Goal: Task Accomplishment & Management: Use online tool/utility

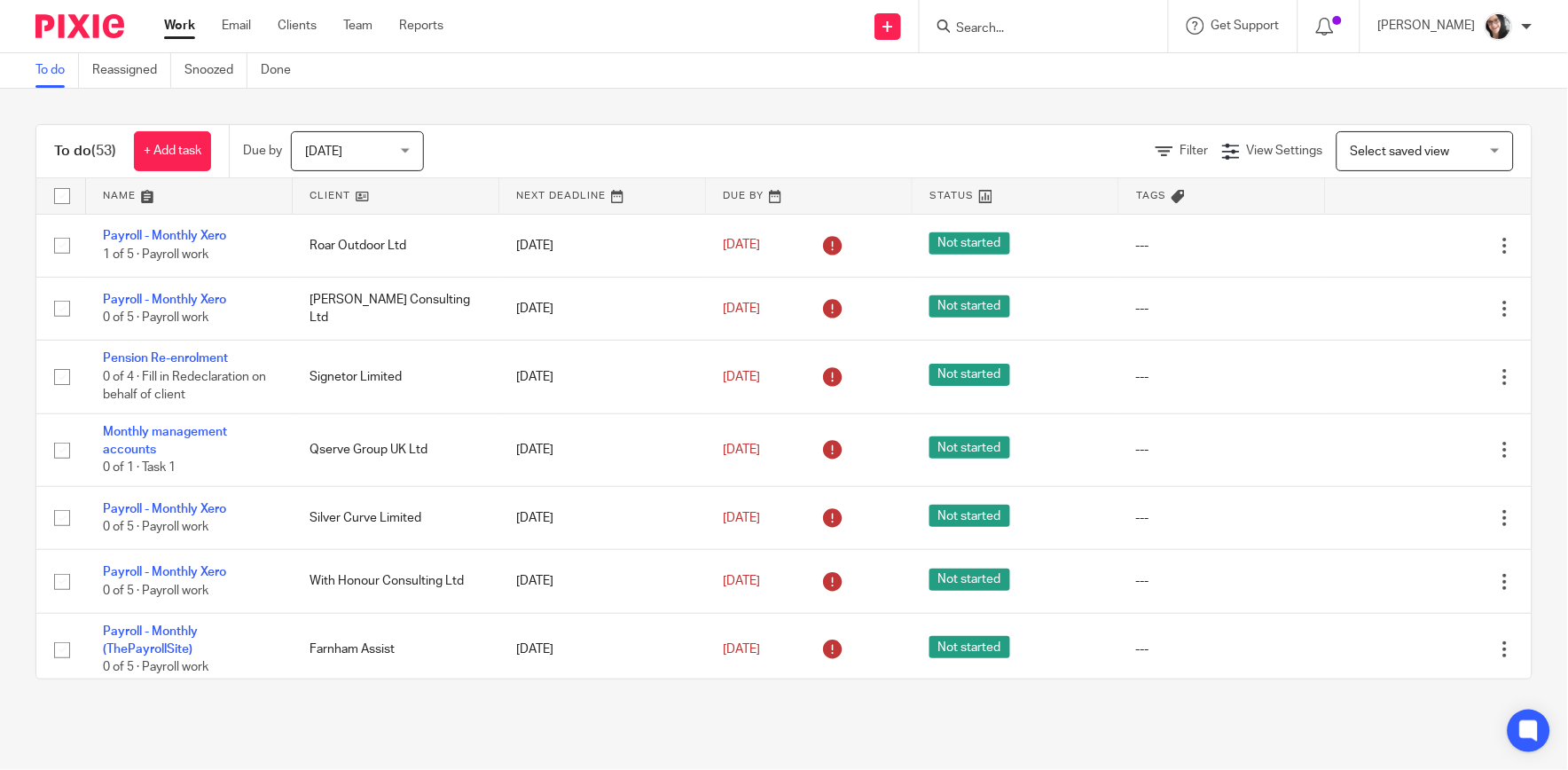
click at [328, 195] on link at bounding box center [396, 196] width 206 height 36
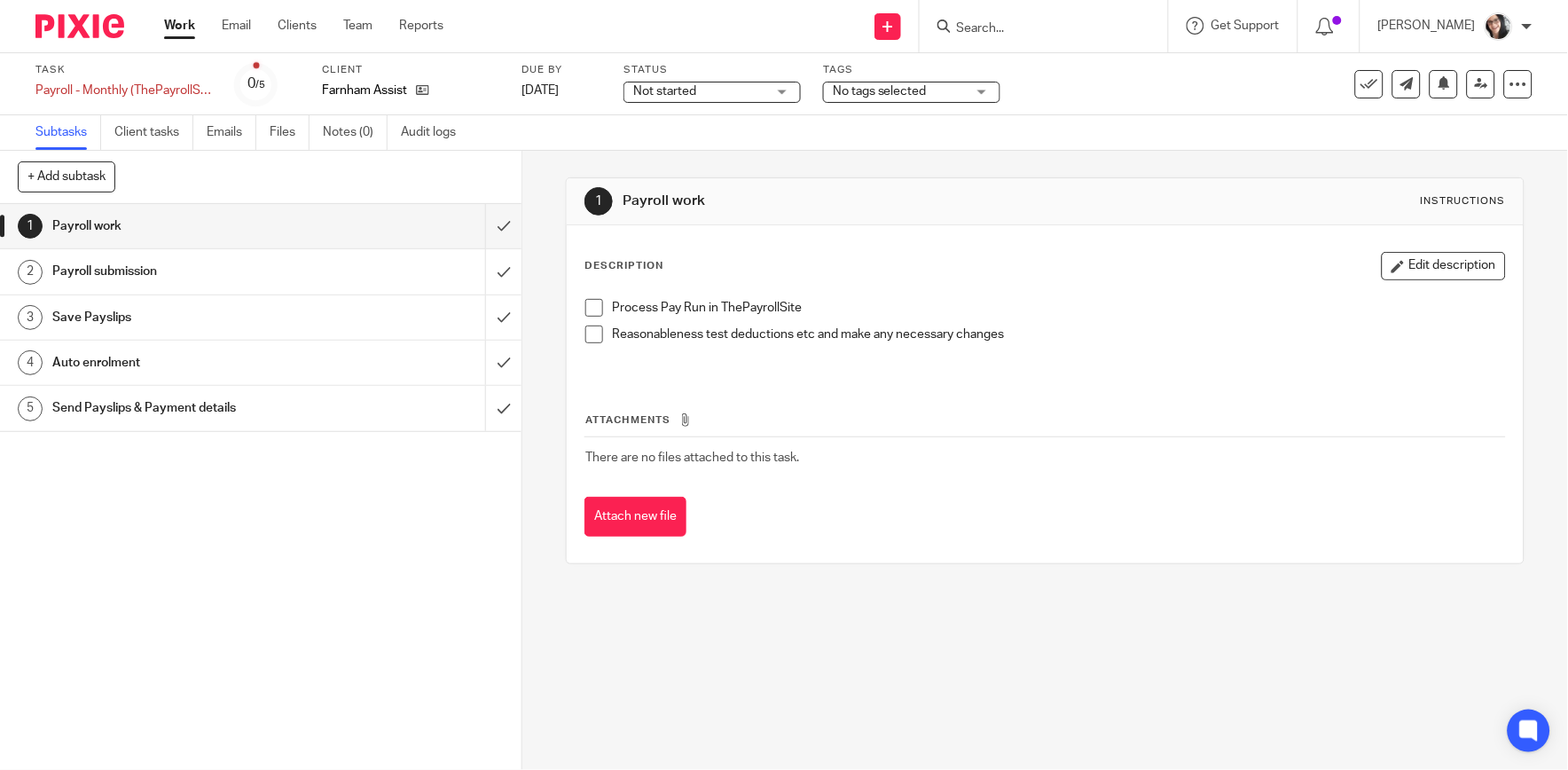
click at [138, 414] on h1 "Send Payslips & Payment details" at bounding box center [190, 409] width 277 height 27
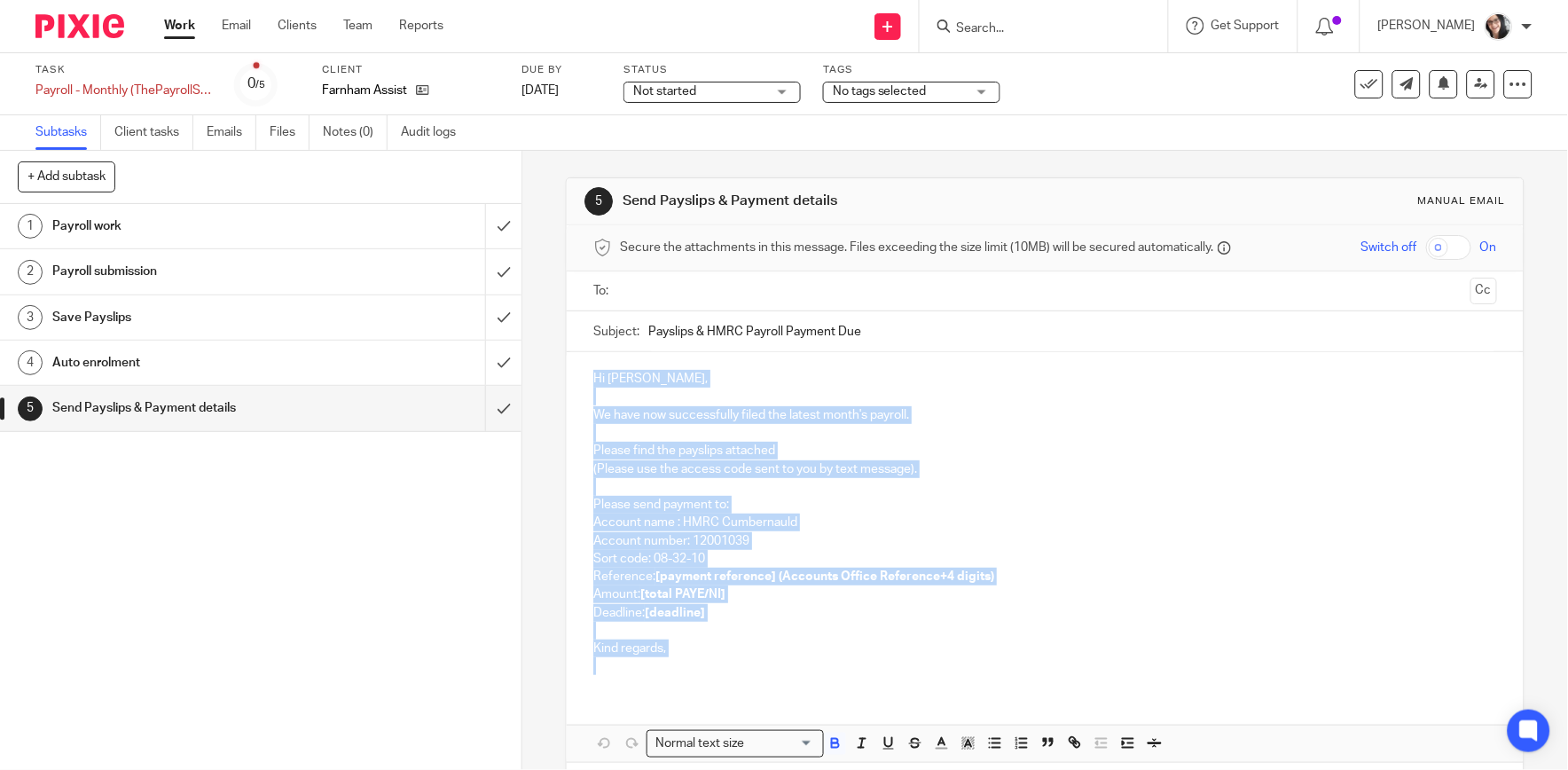
drag, startPoint x: 665, startPoint y: 670, endPoint x: 561, endPoint y: 376, distance: 311.9
click at [567, 376] on div "Hi [PERSON_NAME], We have now successfully filed the latest month's payroll. Pl…" at bounding box center [1044, 520] width 956 height 337
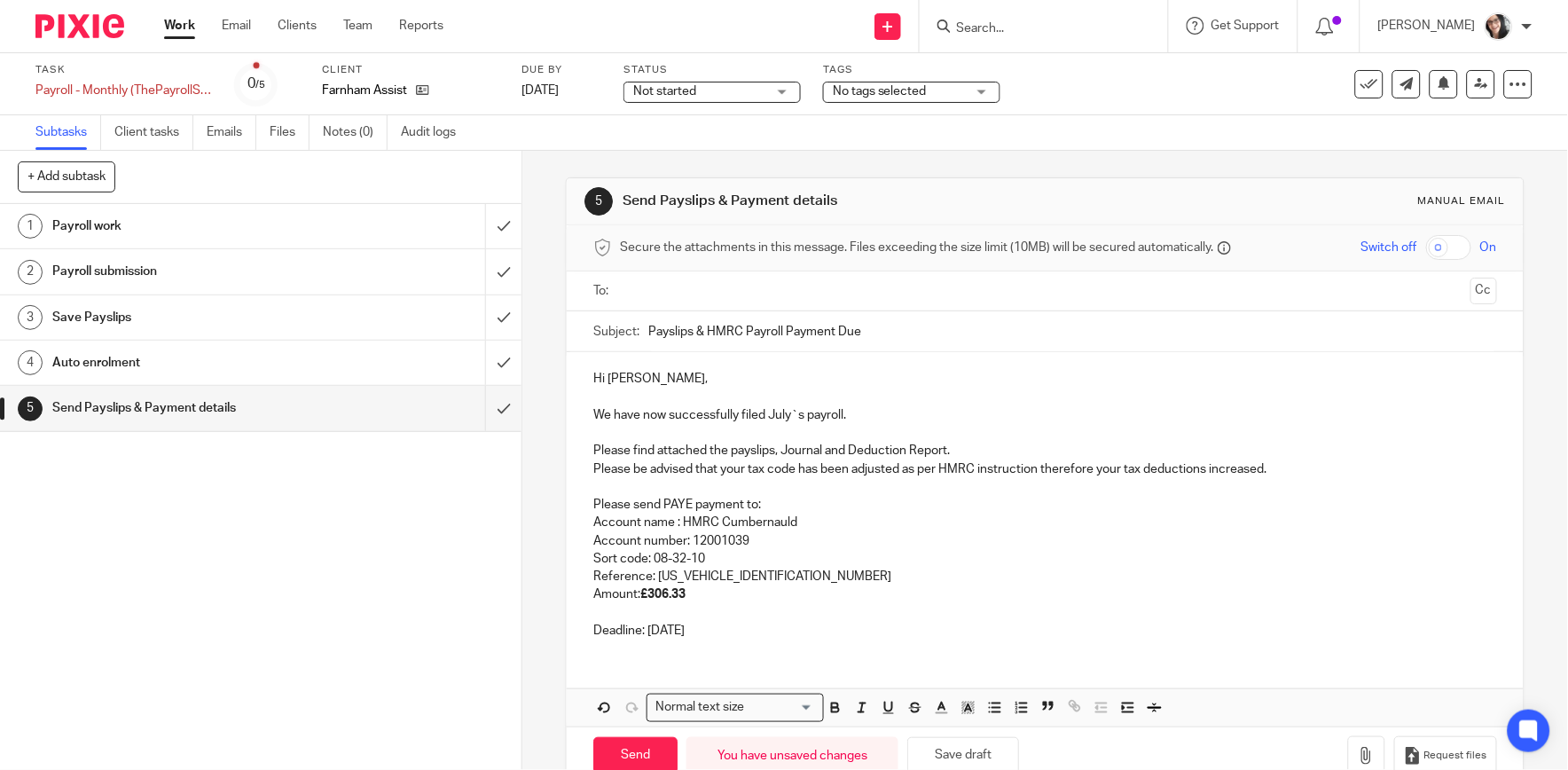
click at [781, 417] on p "We have now successfully filed July`s payroll." at bounding box center [1044, 415] width 903 height 17
drag, startPoint x: 1283, startPoint y: 466, endPoint x: 587, endPoint y: 471, distance: 696.0
click at [593, 471] on p "Please be advised that your tax code has been adjusted as per HMRC instruction …" at bounding box center [1044, 469] width 903 height 17
drag, startPoint x: 687, startPoint y: 598, endPoint x: 649, endPoint y: 601, distance: 38.1
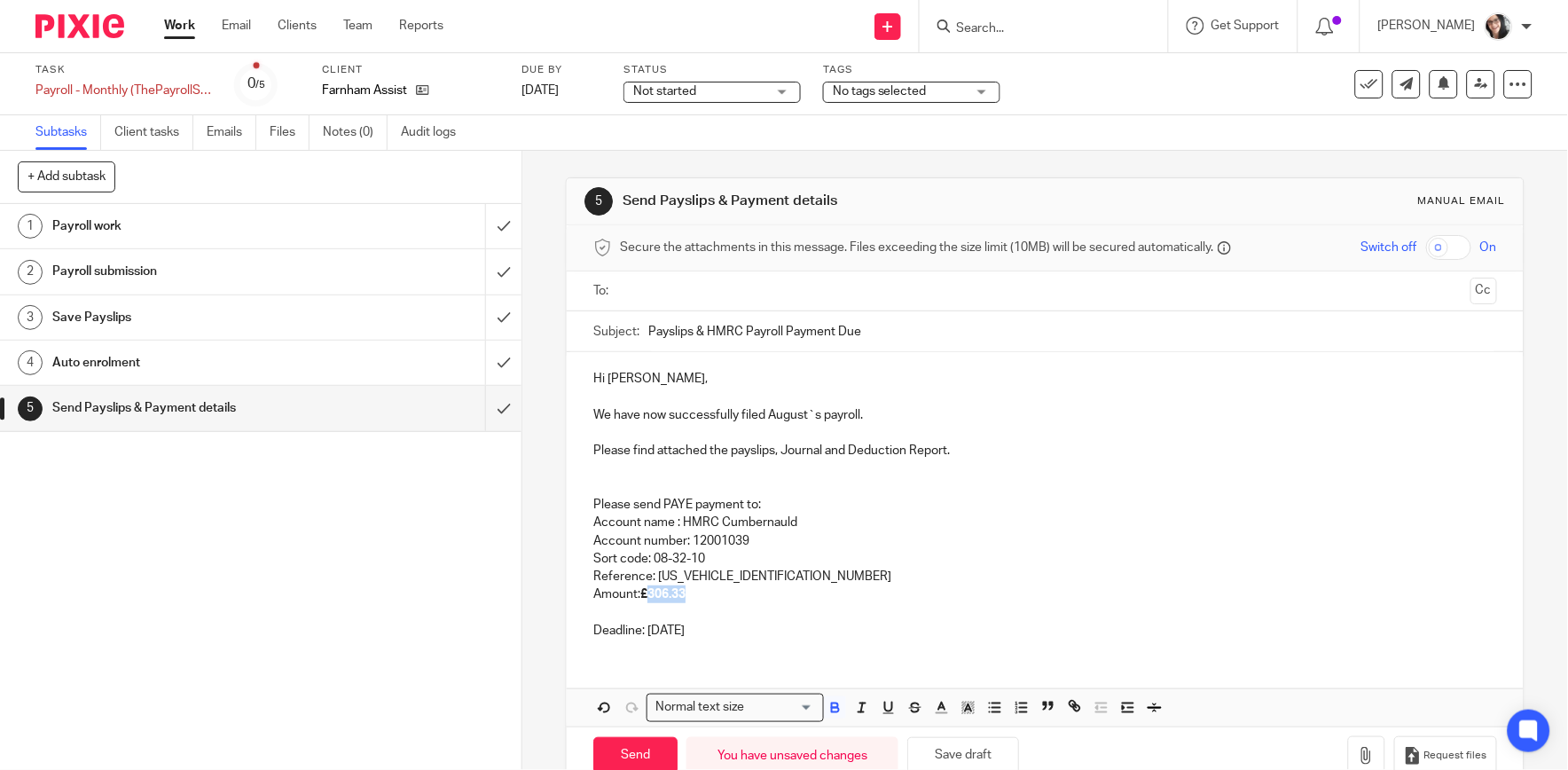
click at [649, 601] on p "Amount: £306.33" at bounding box center [1044, 594] width 903 height 17
drag, startPoint x: 696, startPoint y: 592, endPoint x: 645, endPoint y: 598, distance: 51.4
click at [645, 598] on p "Amount: £ 235.53" at bounding box center [1044, 594] width 903 height 17
click at [698, 632] on p "Deadline: [DATE]" at bounding box center [1044, 631] width 903 height 17
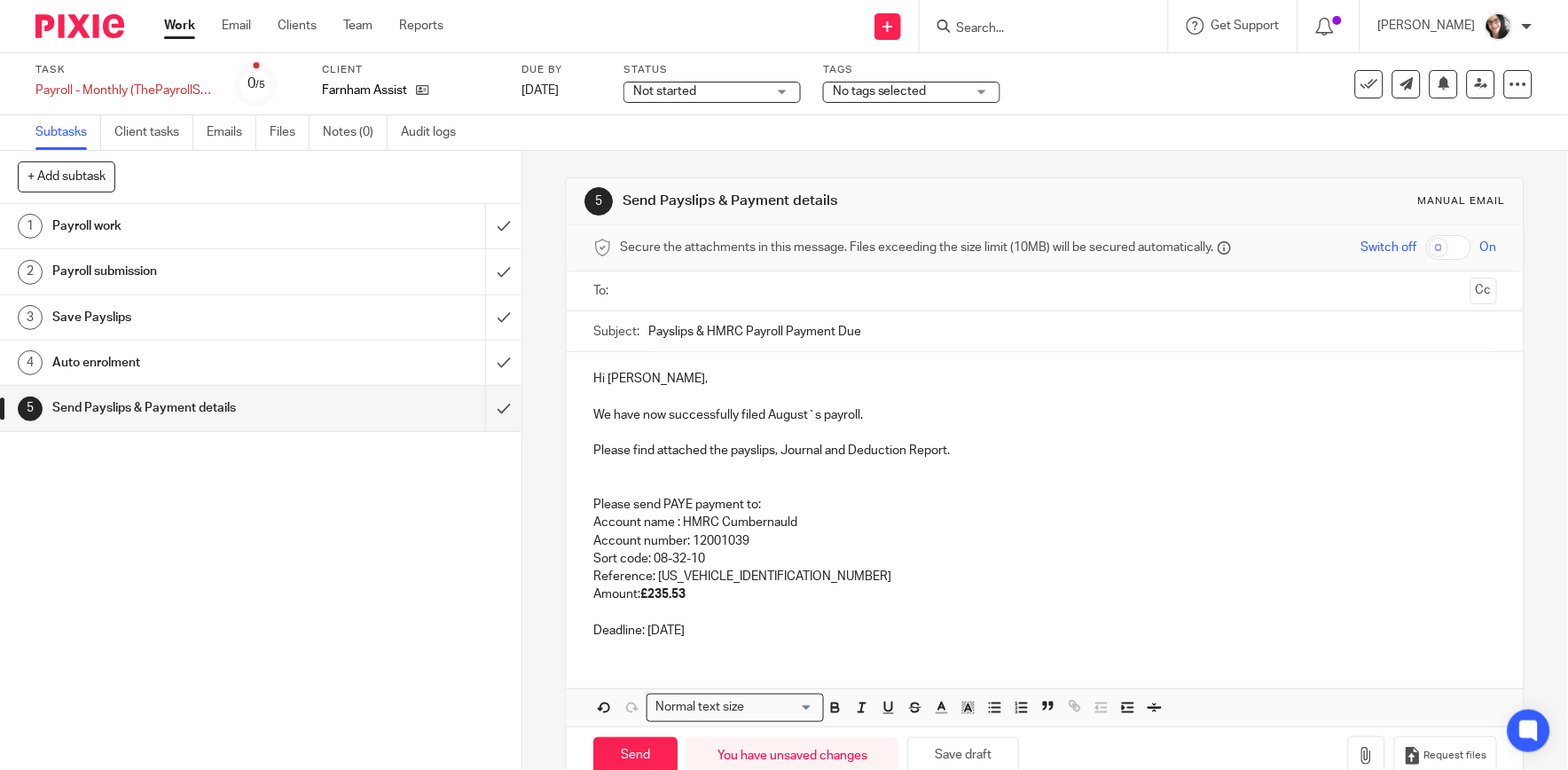
click at [776, 582] on p "Reference: [US_VEHICLE_IDENTIFICATION_NUMBER]" at bounding box center [1044, 577] width 903 height 17
drag, startPoint x: 960, startPoint y: 456, endPoint x: 908, endPoint y: 465, distance: 52.8
click at [908, 465] on div "Hi [PERSON_NAME], We have now successfully filed August`s payroll. Please find …" at bounding box center [1044, 502] width 956 height 301
click at [910, 455] on p "Please find attached the payslips, Journal and Deduction Report." at bounding box center [1044, 451] width 903 height 17
drag, startPoint x: 944, startPoint y: 457, endPoint x: 849, endPoint y: 457, distance: 95.0
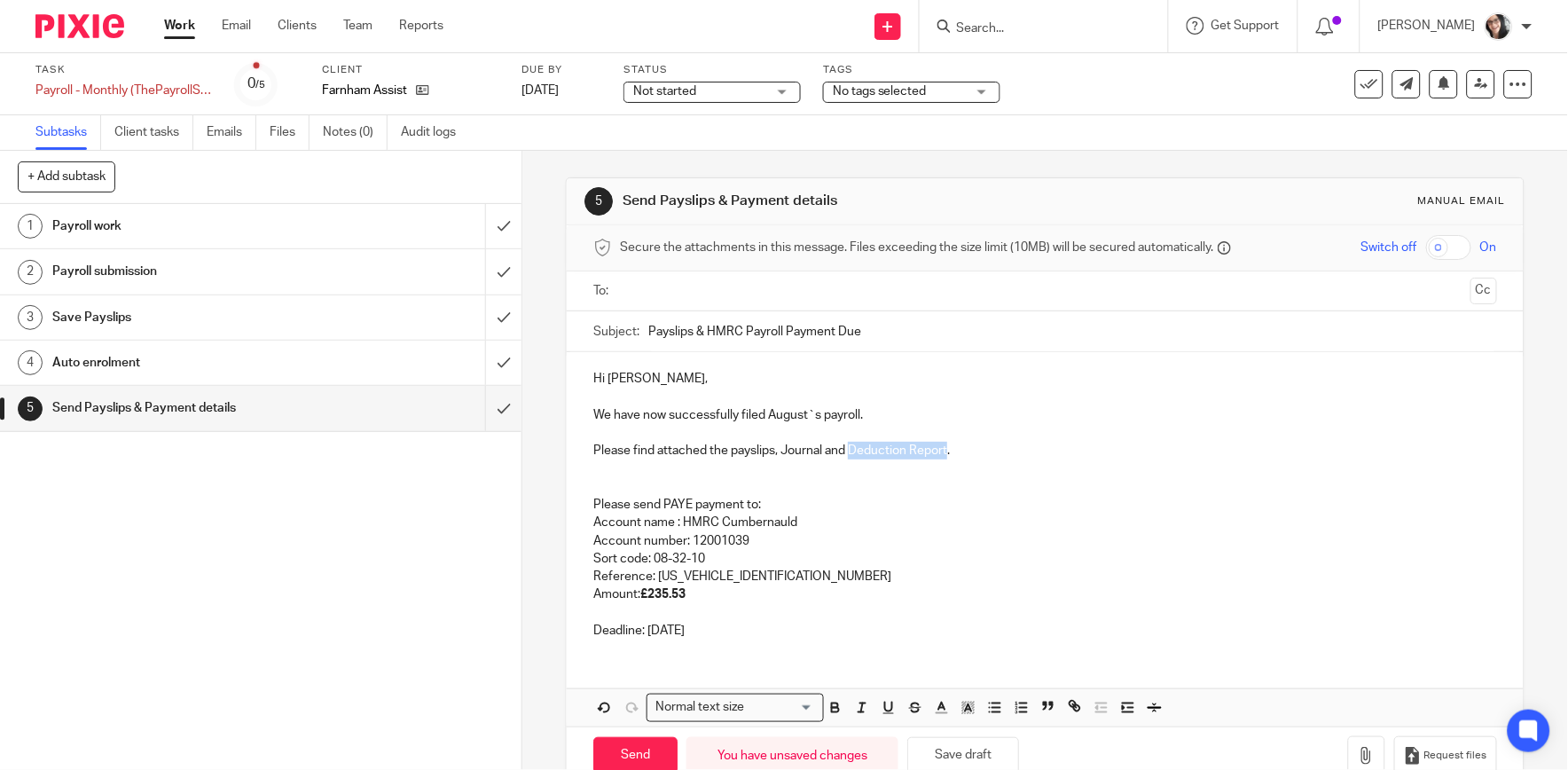
click at [849, 457] on p "Please find attached the payslips, Journal and Deduction Report." at bounding box center [1044, 451] width 903 height 17
click at [769, 466] on p "I will submit the pension after" at bounding box center [1044, 469] width 903 height 17
click at [1216, 464] on p "I will submit the pension after the first of September so this will give time t…" at bounding box center [1044, 469] width 903 height 17
click at [686, 287] on input "text" at bounding box center [1044, 291] width 836 height 20
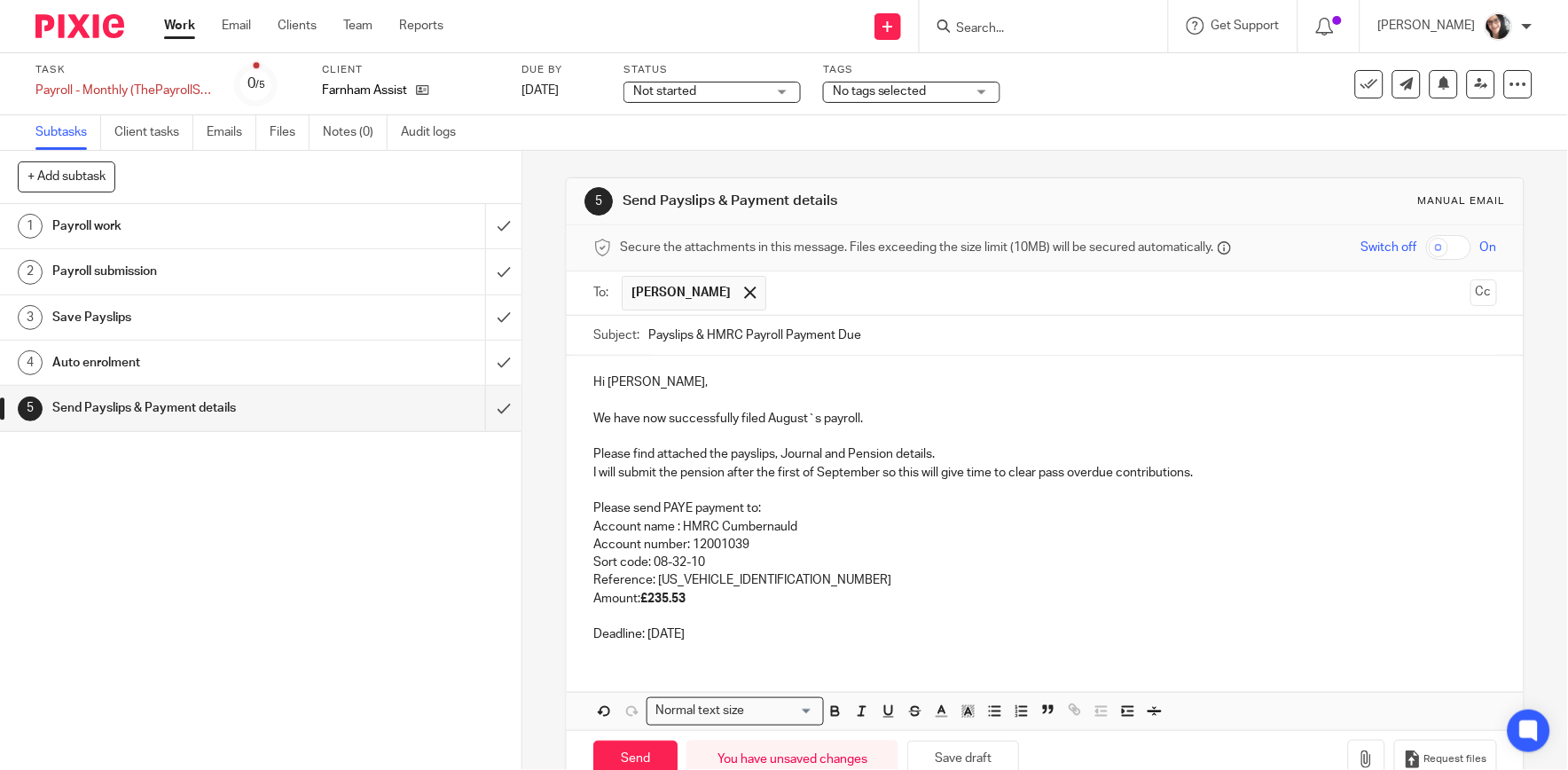
click at [928, 333] on input "Payslips & HMRC Payroll Payment Due" at bounding box center [1072, 336] width 847 height 40
click at [649, 339] on input "Payslips & HMRC Payroll Payment Due" at bounding box center [1072, 336] width 847 height 40
type input "August Payslips & HMRC Payroll Payment Due"
click at [1358, 765] on icon "button" at bounding box center [1366, 759] width 17 height 17
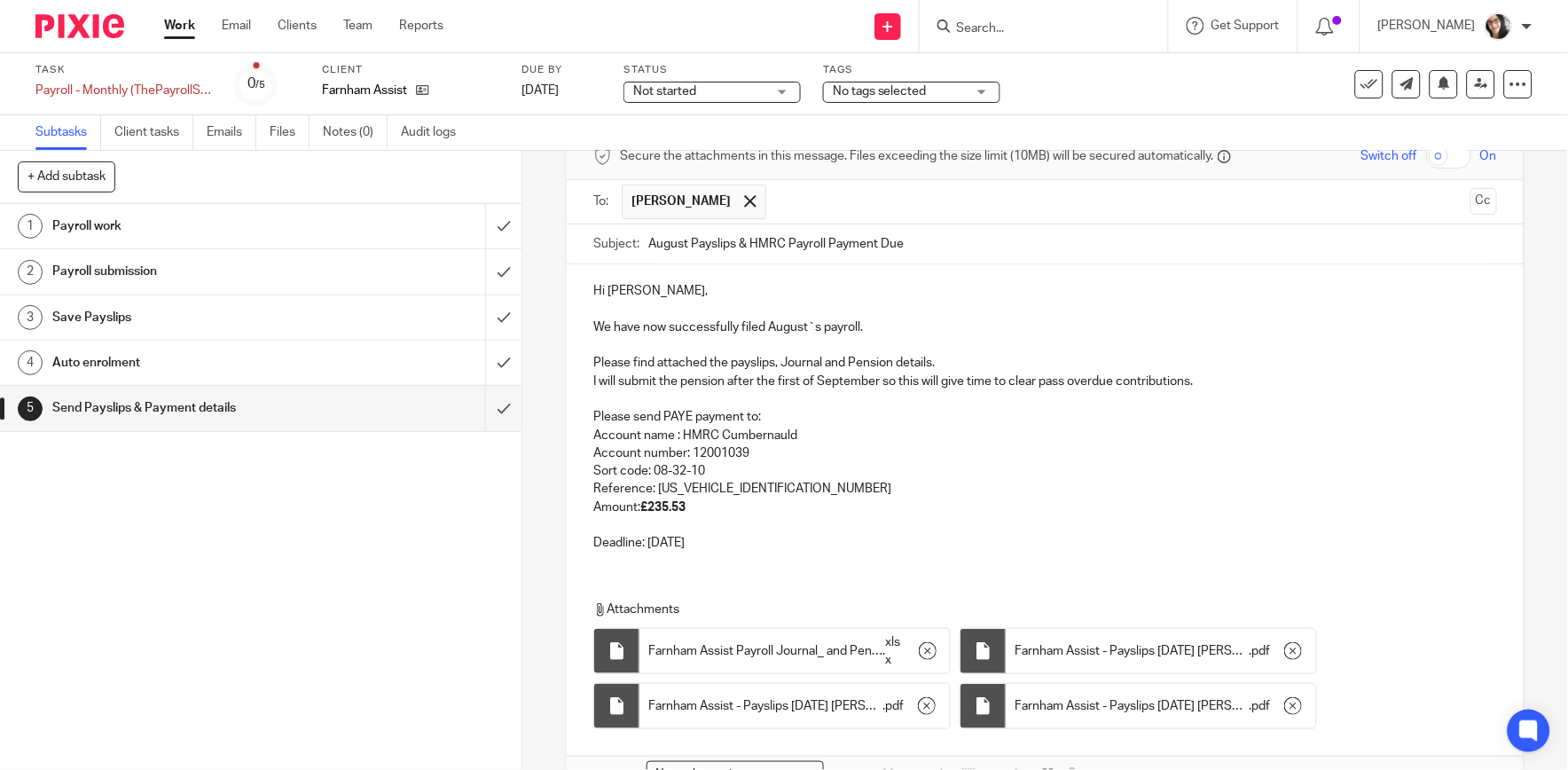
scroll to position [202, 0]
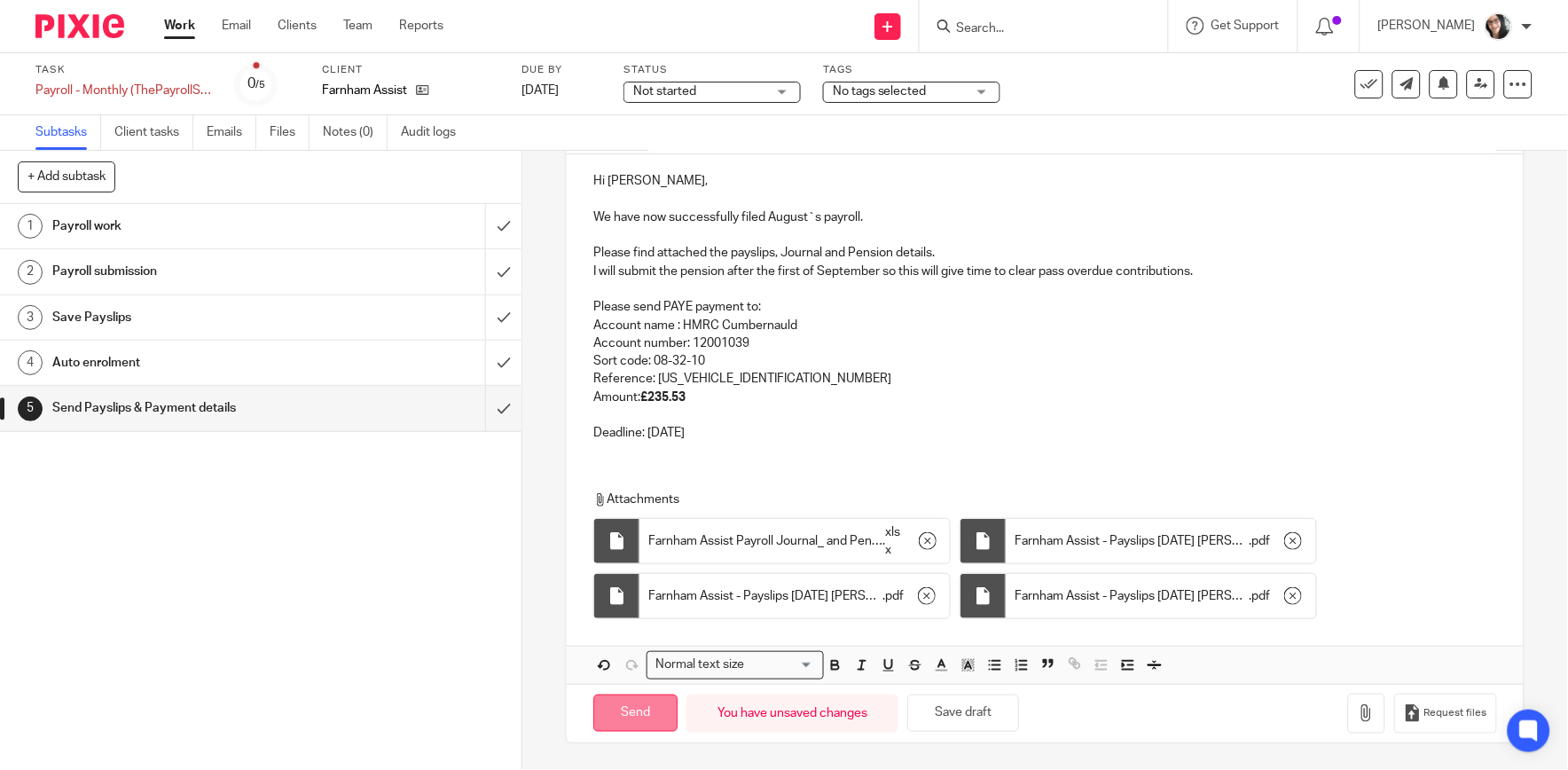
click at [644, 719] on input "Send" at bounding box center [635, 714] width 85 height 38
type input "Sent"
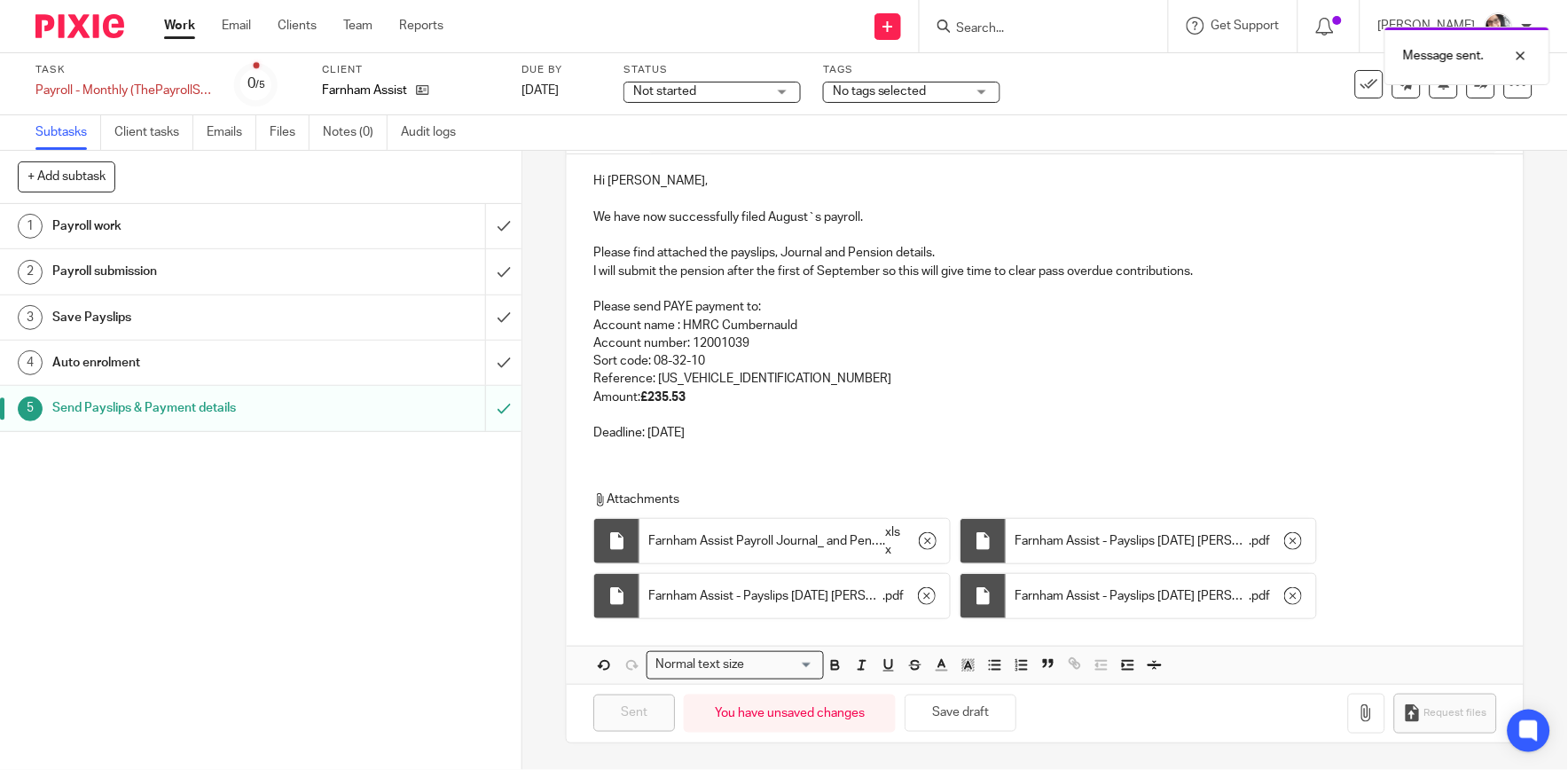
click at [1360, 80] on div "Message sent." at bounding box center [1166, 51] width 766 height 67
